Goal: Find specific page/section: Find specific page/section

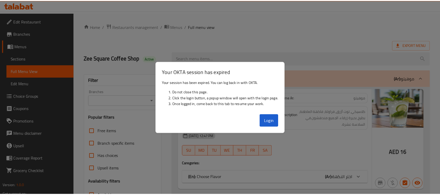
scroll to position [2622, 0]
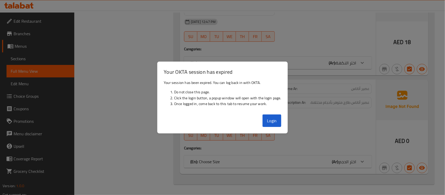
click at [273, 121] on button "Login" at bounding box center [272, 121] width 19 height 13
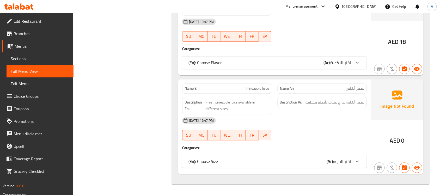
click at [360, 4] on div "[GEOGRAPHIC_DATA]" at bounding box center [360, 7] width 34 height 6
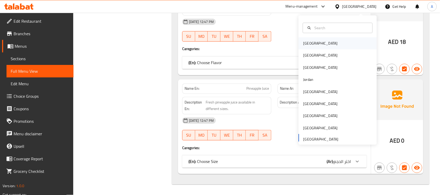
click at [316, 46] on div "[GEOGRAPHIC_DATA]" at bounding box center [338, 44] width 78 height 12
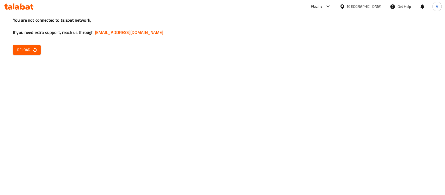
click at [323, 6] on div "Plugins" at bounding box center [316, 6] width 11 height 6
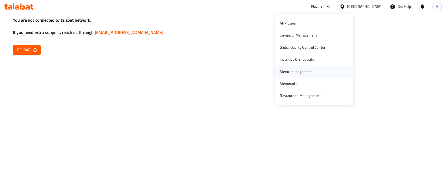
click at [302, 73] on div "Menu-management" at bounding box center [296, 72] width 32 height 6
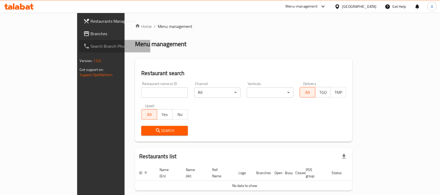
click at [79, 40] on link "Search Branch Phone" at bounding box center [114, 46] width 71 height 13
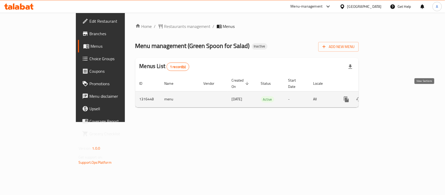
click at [391, 97] on link "enhanced table" at bounding box center [384, 99] width 13 height 13
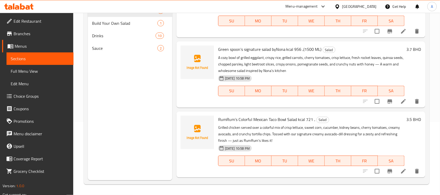
scroll to position [28, 0]
